Goal: Find specific page/section: Find specific page/section

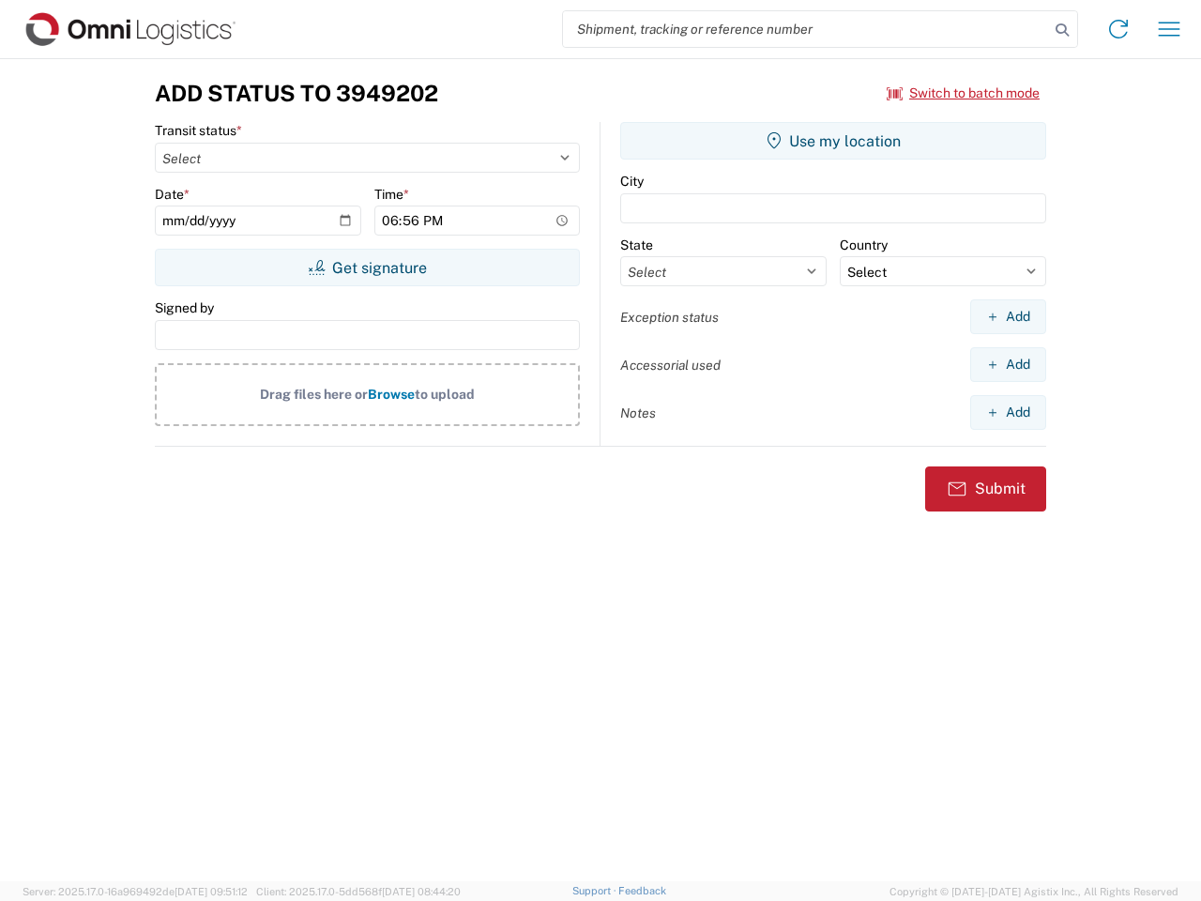
click at [806, 29] on input "search" at bounding box center [806, 29] width 486 height 36
click at [1062, 30] on icon at bounding box center [1062, 30] width 26 height 26
click at [1119, 29] on icon at bounding box center [1119, 29] width 30 height 30
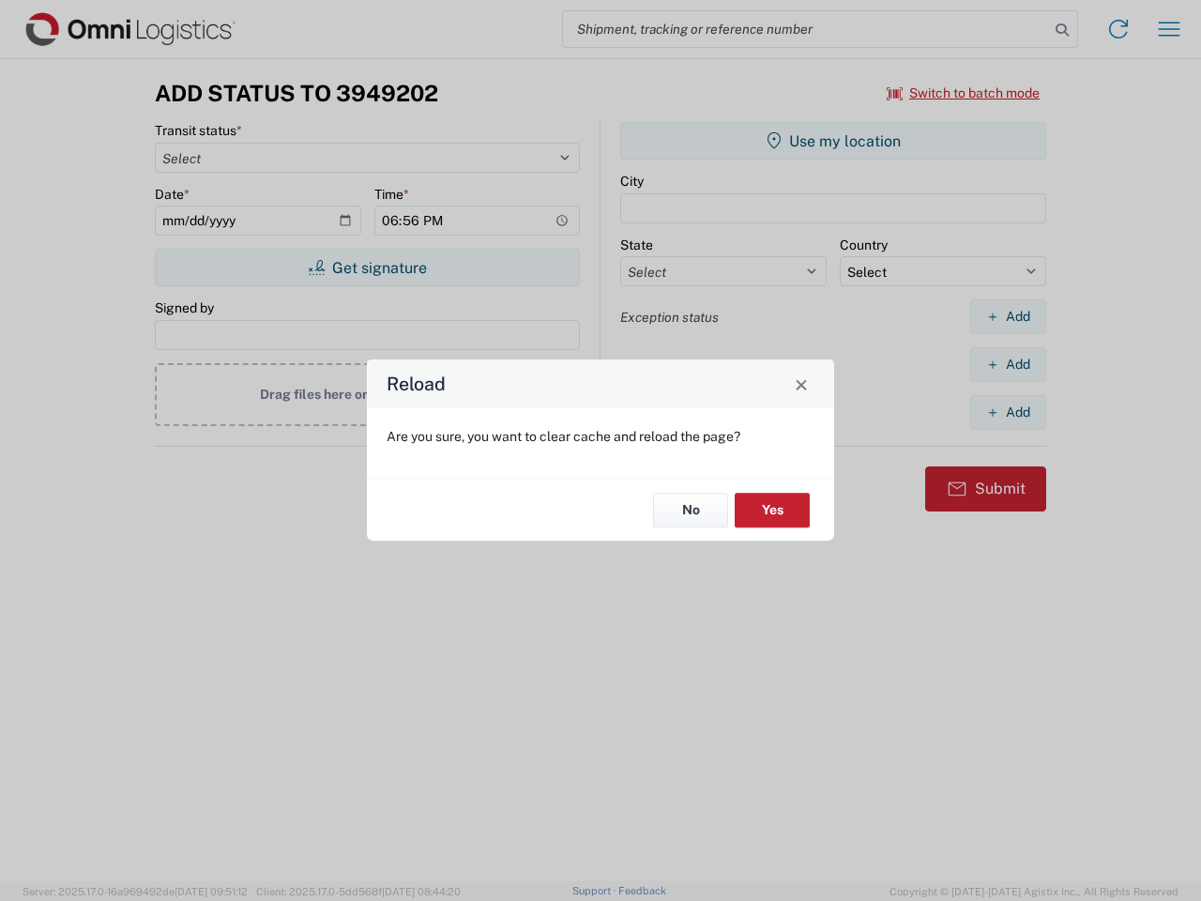
click at [1169, 29] on div "Reload Are you sure, you want to clear cache and reload the page? No Yes" at bounding box center [600, 450] width 1201 height 901
click at [964, 93] on div "Reload Are you sure, you want to clear cache and reload the page? No Yes" at bounding box center [600, 450] width 1201 height 901
click at [367, 267] on div "Reload Are you sure, you want to clear cache and reload the page? No Yes" at bounding box center [600, 450] width 1201 height 901
click at [833, 141] on div "Reload Are you sure, you want to clear cache and reload the page? No Yes" at bounding box center [600, 450] width 1201 height 901
click at [1008, 316] on div "Reload Are you sure, you want to clear cache and reload the page? No Yes" at bounding box center [600, 450] width 1201 height 901
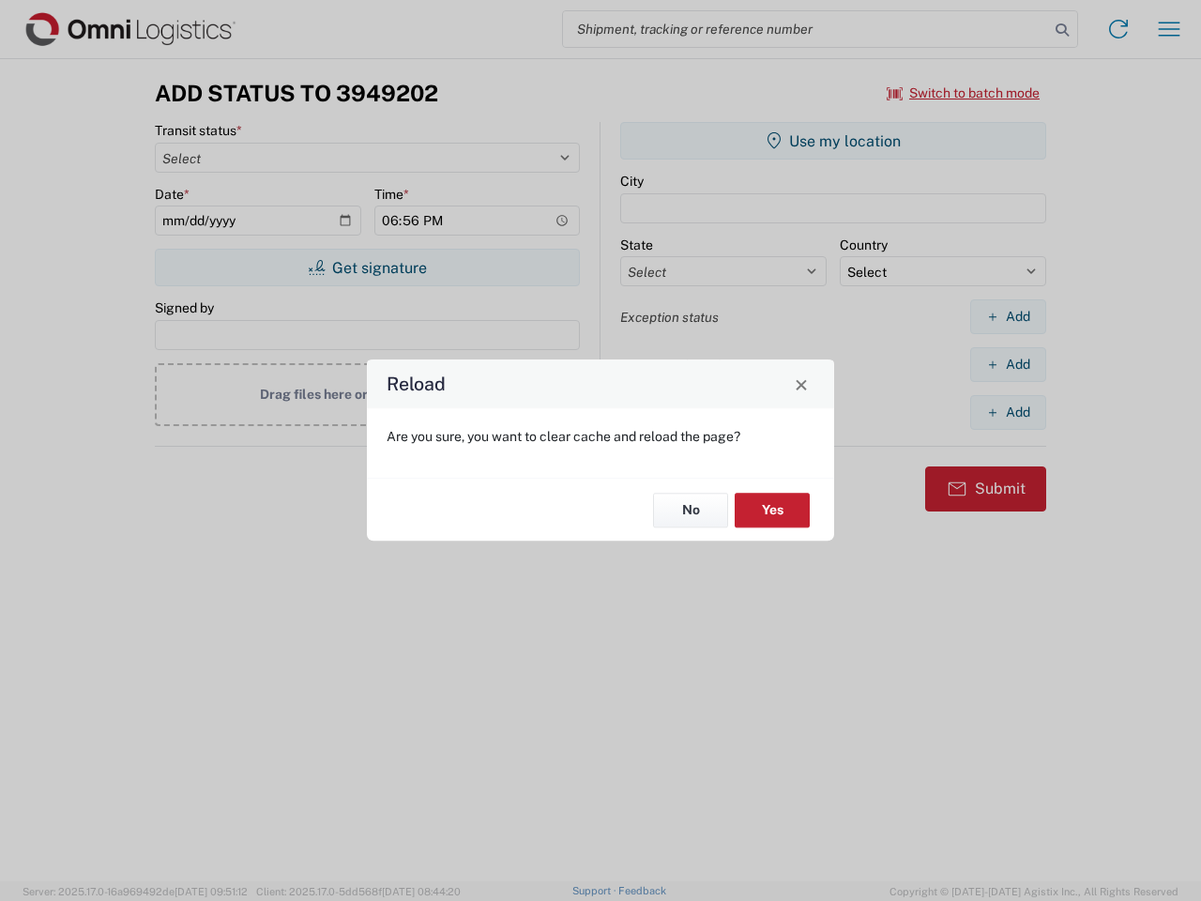
click at [1008, 364] on div "Reload Are you sure, you want to clear cache and reload the page? No Yes" at bounding box center [600, 450] width 1201 height 901
click at [1008, 412] on div "Reload Are you sure, you want to clear cache and reload the page? No Yes" at bounding box center [600, 450] width 1201 height 901
